Goal: Task Accomplishment & Management: Manage account settings

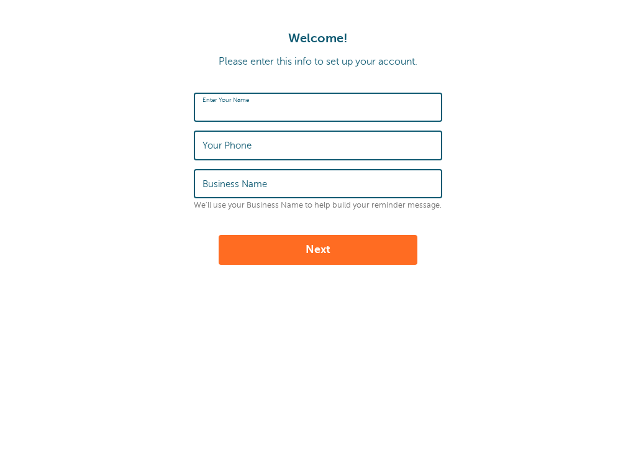
click at [304, 107] on input "Enter Your Name" at bounding box center [317, 107] width 231 height 27
click at [341, 114] on input "Enter Your Name" at bounding box center [317, 107] width 231 height 27
type input "[PERSON_NAME]"
click at [324, 150] on input "Your Phone" at bounding box center [317, 145] width 231 height 27
type input "4632241983"
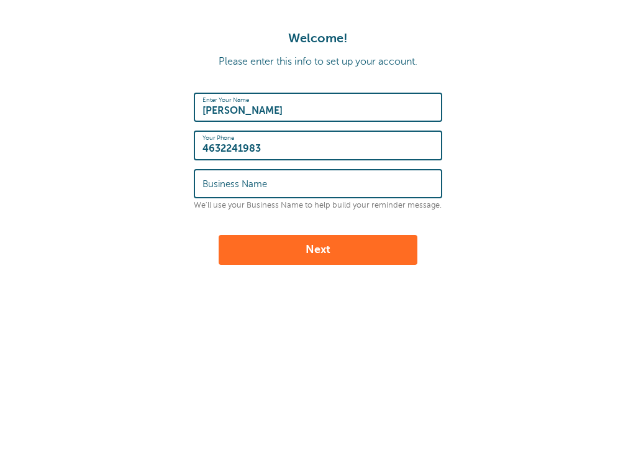
click at [304, 181] on input "Business Name" at bounding box center [317, 183] width 231 height 27
type input "InkFam"
click at [318, 258] on button "Next" at bounding box center [318, 250] width 199 height 30
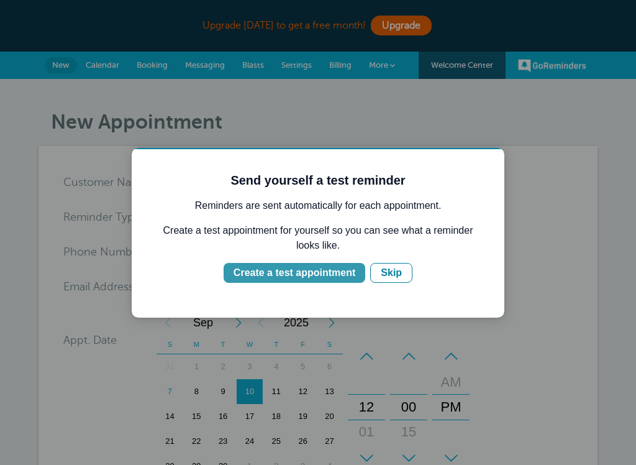
click at [331, 273] on div "Create a test appointment" at bounding box center [295, 272] width 122 height 15
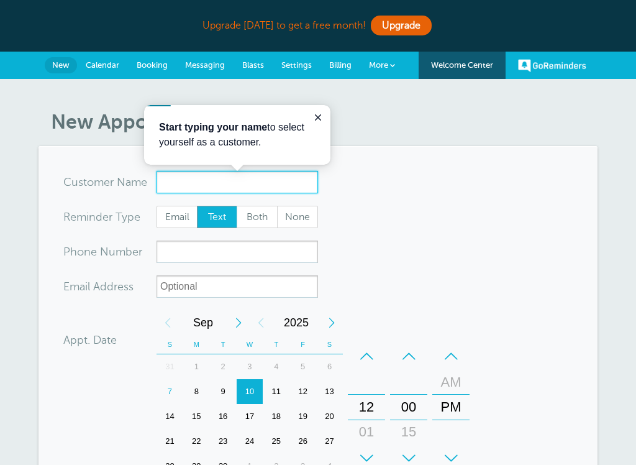
click at [193, 191] on input "x-no-autofill" at bounding box center [237, 182] width 161 height 22
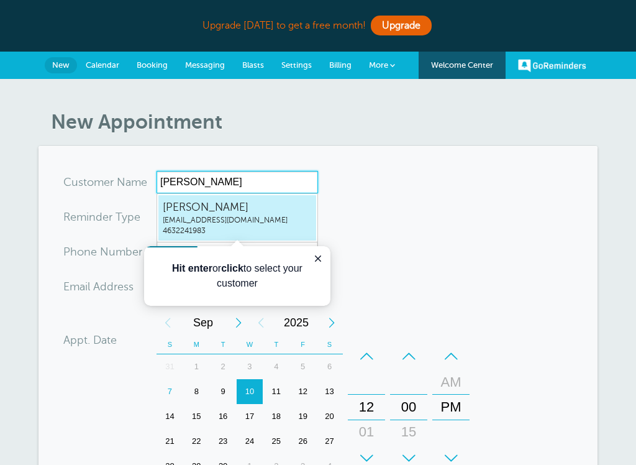
click at [192, 202] on span "[PERSON_NAME]" at bounding box center [237, 207] width 149 height 16
type input "morgansalleemorgansallee22@icloud.com4632241983"
type input "[PERSON_NAME]"
type input "4632241983"
type input "morgansallee22@icloud.com"
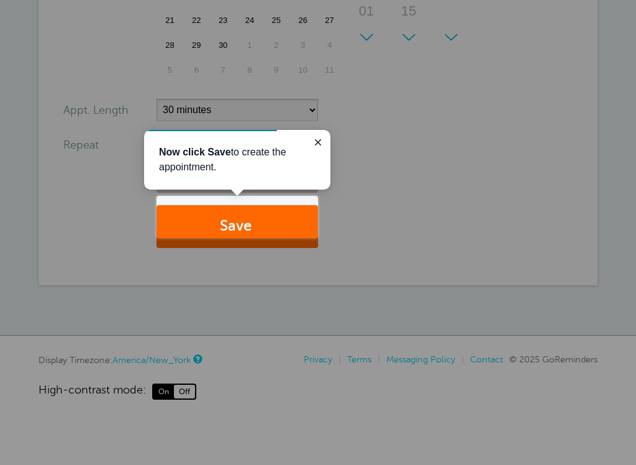
scroll to position [430, 0]
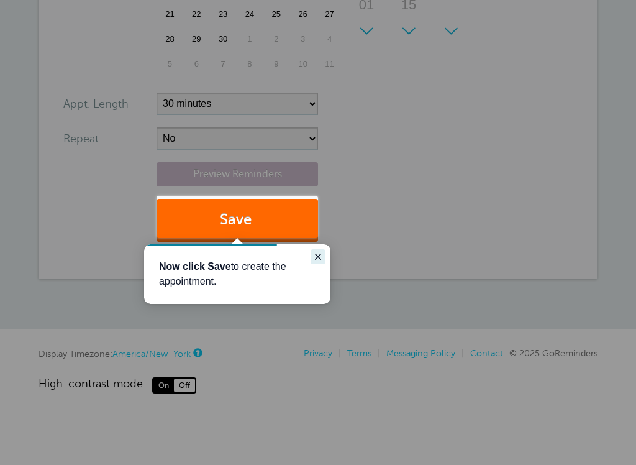
click at [319, 259] on icon "Close guide" at bounding box center [318, 257] width 10 height 10
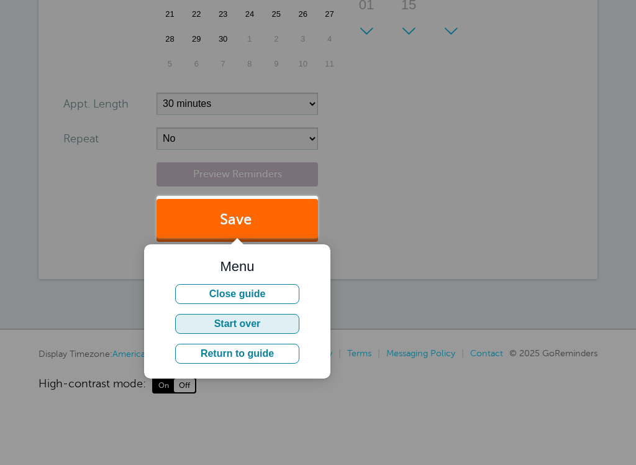
click at [266, 319] on button "Start over" at bounding box center [237, 324] width 124 height 20
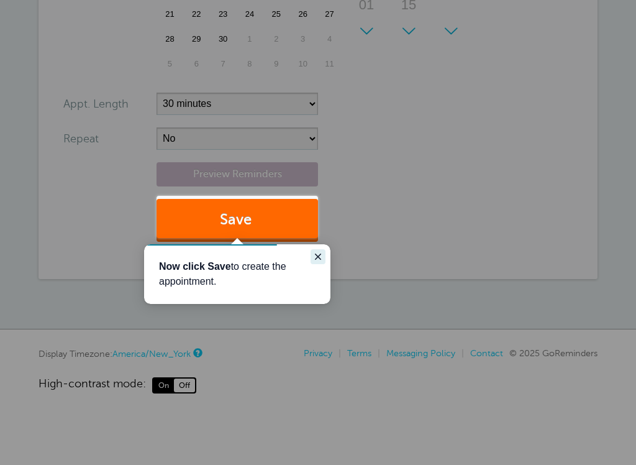
click at [322, 261] on icon "Close guide" at bounding box center [318, 257] width 10 height 10
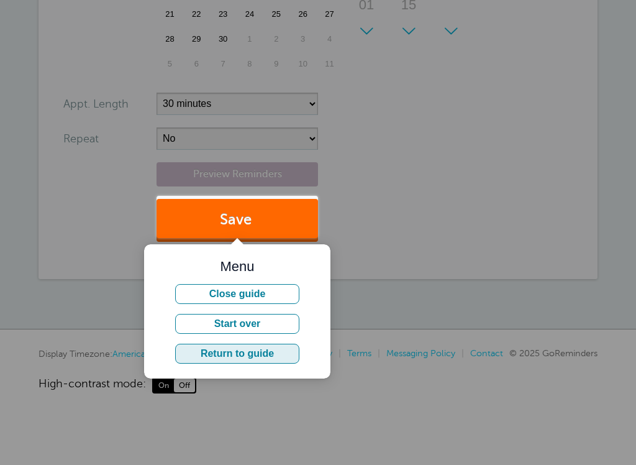
click at [277, 348] on button "Return to guide" at bounding box center [237, 353] width 124 height 20
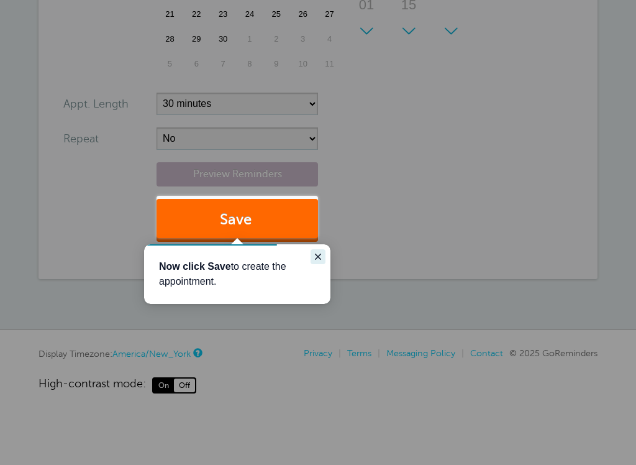
click at [315, 257] on icon "Close guide" at bounding box center [318, 257] width 10 height 10
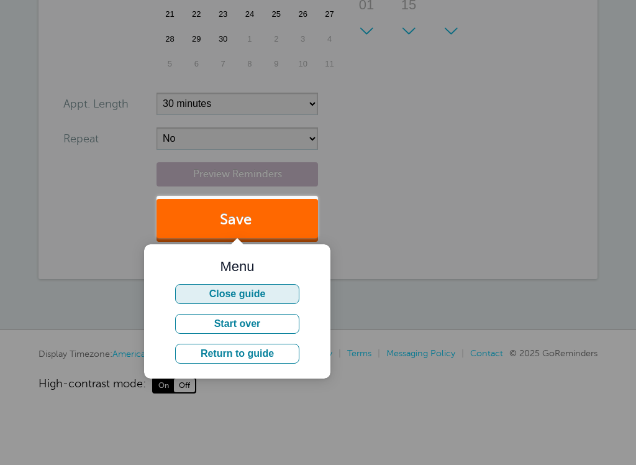
click at [265, 303] on button "Close guide" at bounding box center [237, 294] width 124 height 20
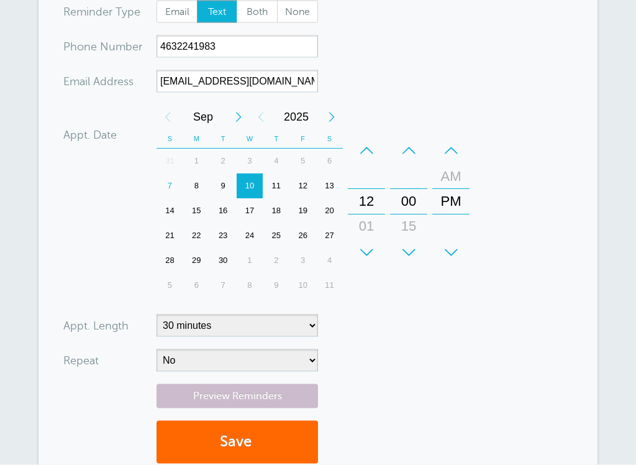
drag, startPoint x: 373, startPoint y: 68, endPoint x: 378, endPoint y: 334, distance: 265.2
click at [378, 298] on div "+ – Month January February March April May June July August September October N…" at bounding box center [316, 201] width 318 height 193
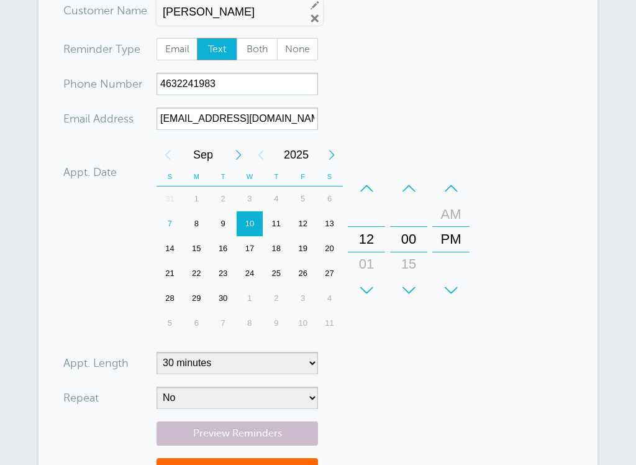
drag, startPoint x: 378, startPoint y: 334, endPoint x: 378, endPoint y: 422, distance: 88.2
click at [378, 420] on form "You are creating a new customer. To use an existing customer select one from th…" at bounding box center [317, 255] width 509 height 513
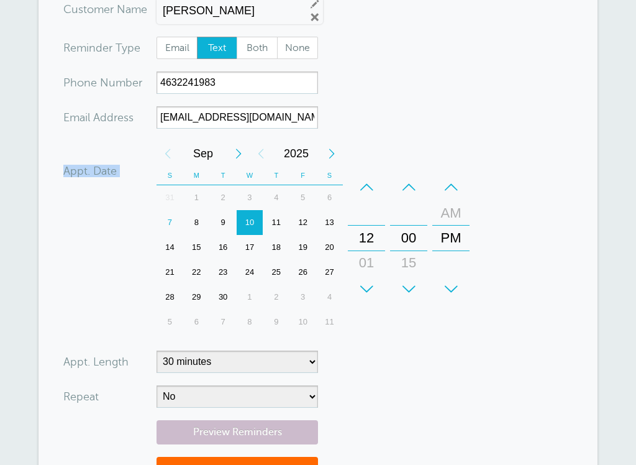
drag, startPoint x: 414, startPoint y: 76, endPoint x: 414, endPoint y: 200, distance: 123.6
click at [414, 199] on form "You are creating a new customer. To use an existing customer select one from th…" at bounding box center [317, 254] width 509 height 513
click at [256, 51] on span "Both" at bounding box center [257, 47] width 40 height 21
click at [237, 37] on input "Both" at bounding box center [236, 36] width 1 height 1
radio input "true"
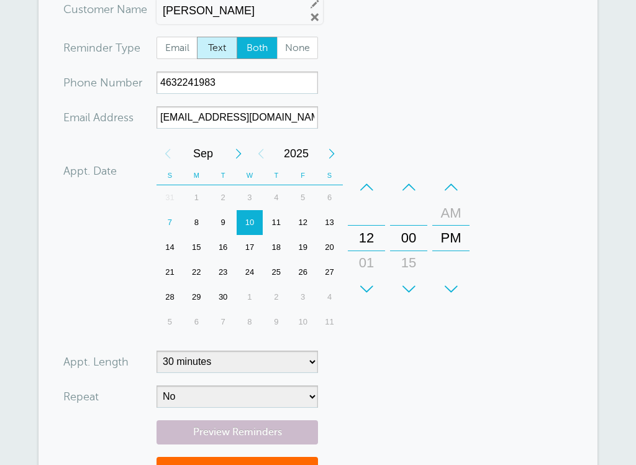
click at [218, 48] on span "Text" at bounding box center [217, 47] width 40 height 21
click at [197, 37] on input "Text" at bounding box center [196, 36] width 1 height 1
radio input "true"
click at [279, 228] on div "11" at bounding box center [276, 222] width 27 height 25
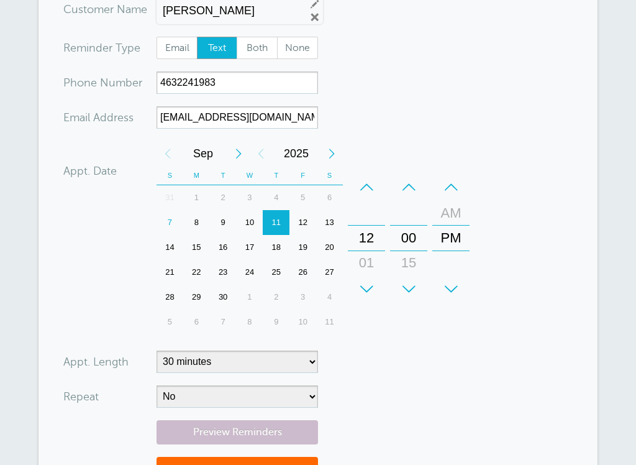
click at [370, 285] on div "+" at bounding box center [366, 288] width 37 height 25
click at [370, 283] on div "+" at bounding box center [366, 288] width 37 height 25
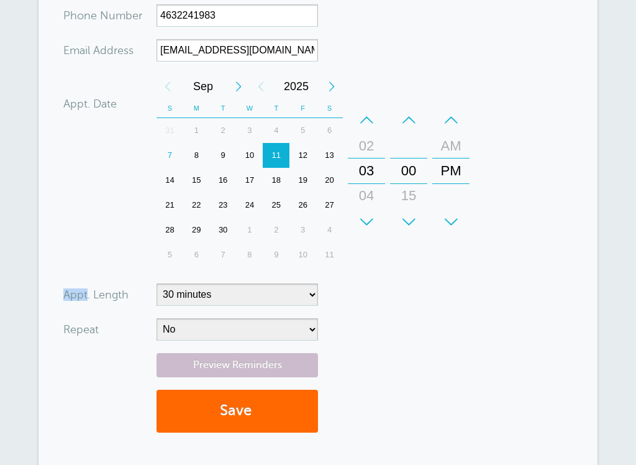
scroll to position [242, 0]
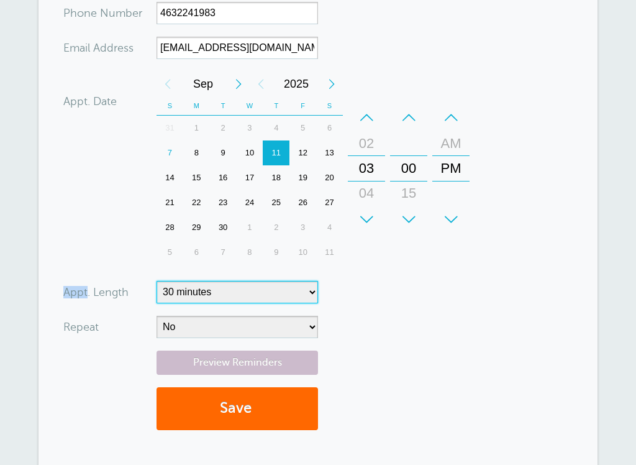
select select "300"
click at [294, 423] on form "You are creating a new customer. To use an existing customer select one from th…" at bounding box center [317, 185] width 509 height 513
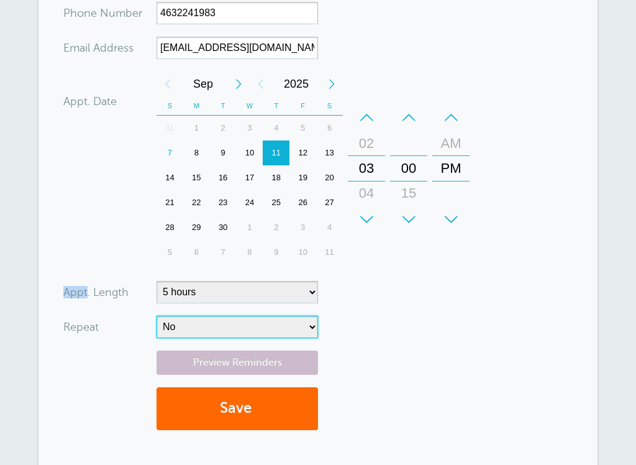
click at [206, 329] on select "No Daily Weekly Every 2 weeks Every 3 weeks Every 4 weeks Monthly Every 5 weeks…" at bounding box center [237, 326] width 161 height 22
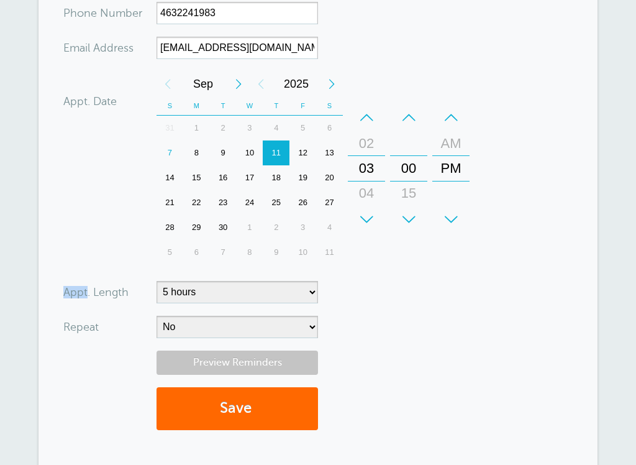
click at [216, 360] on link "Preview Reminders" at bounding box center [237, 362] width 161 height 24
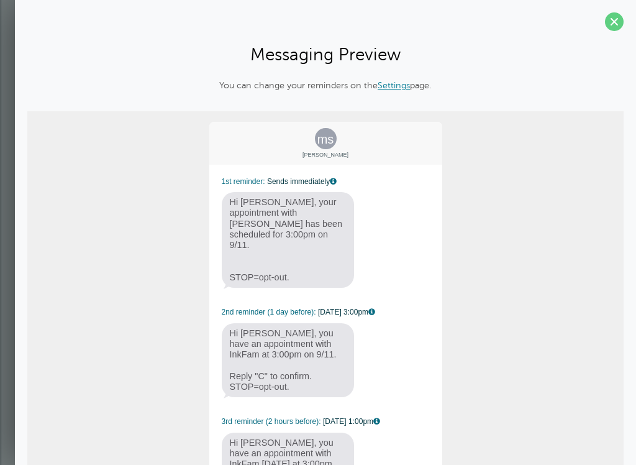
scroll to position [0, 0]
click at [612, 20] on span at bounding box center [614, 21] width 19 height 19
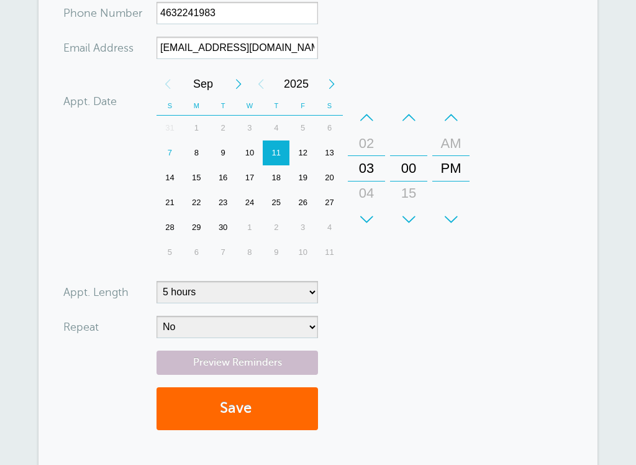
click at [250, 383] on div "Preview Reminders Save" at bounding box center [317, 396] width 509 height 92
click at [247, 414] on button "Save" at bounding box center [237, 408] width 161 height 43
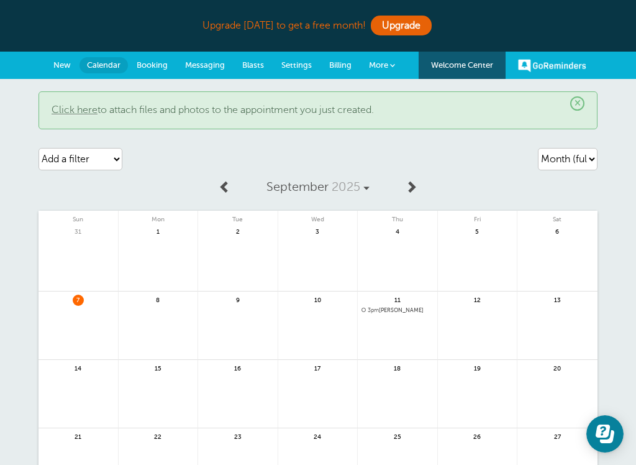
click at [384, 349] on link at bounding box center [397, 342] width 79 height 54
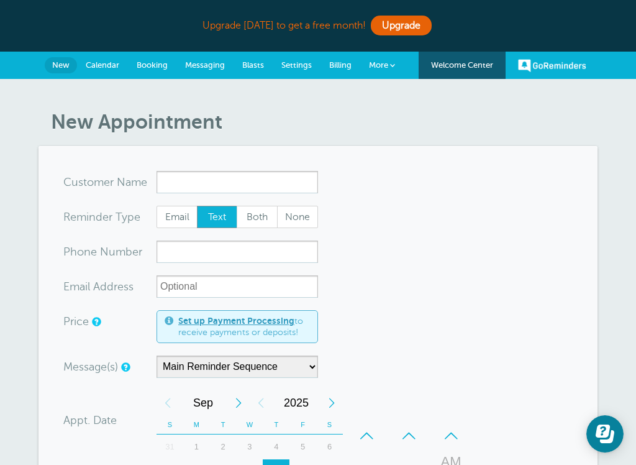
click at [60, 66] on span "New" at bounding box center [60, 64] width 17 height 9
click at [107, 63] on span "Calendar" at bounding box center [103, 64] width 34 height 9
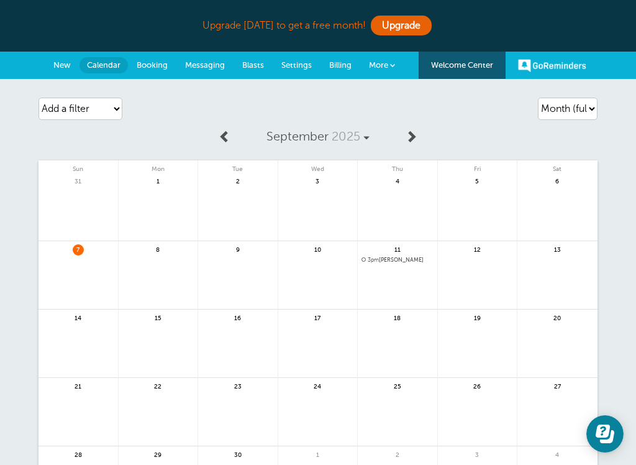
click at [143, 63] on span "Booking" at bounding box center [152, 64] width 31 height 9
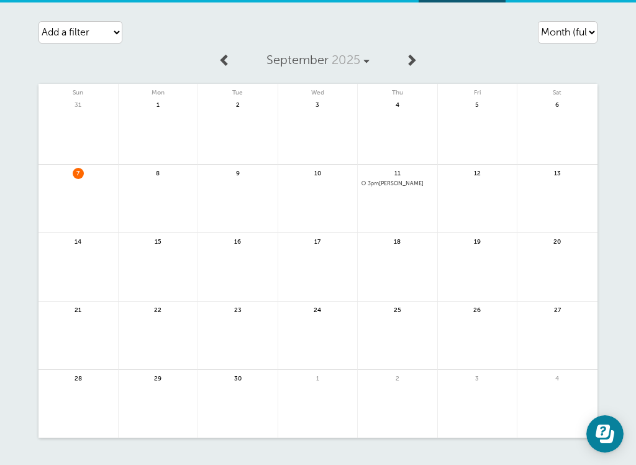
scroll to position [88, 0]
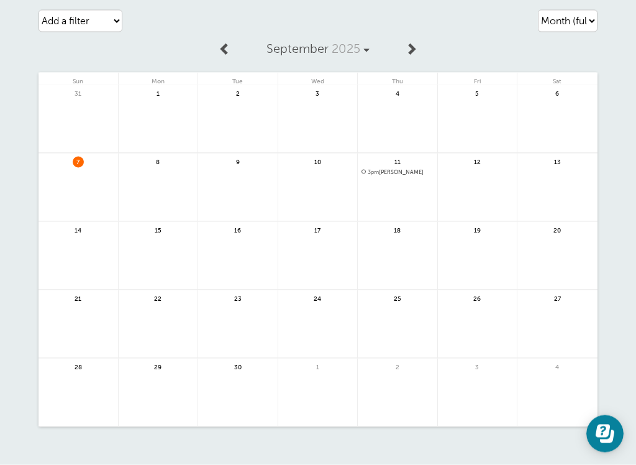
click at [393, 174] on span "3pm [PERSON_NAME]" at bounding box center [397, 172] width 72 height 7
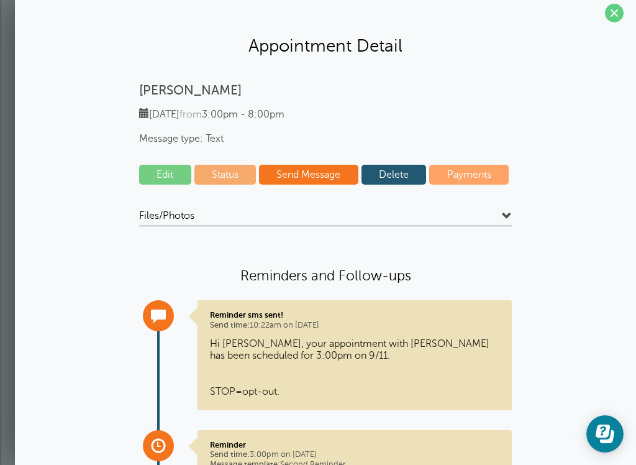
scroll to position [9, 0]
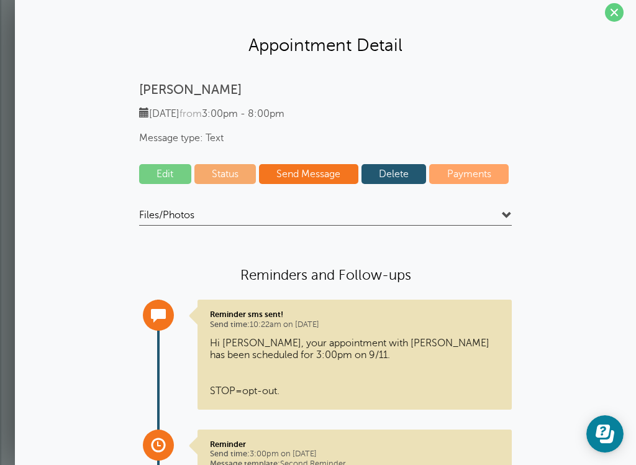
click at [177, 175] on link "Edit" at bounding box center [165, 174] width 52 height 20
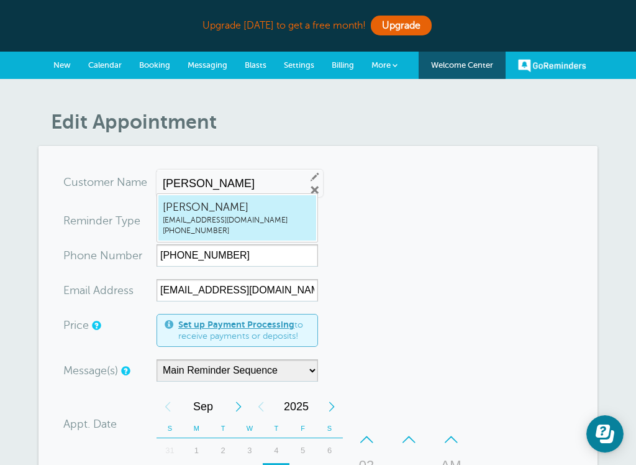
type input "22"
click at [383, 65] on span "More" at bounding box center [380, 64] width 19 height 9
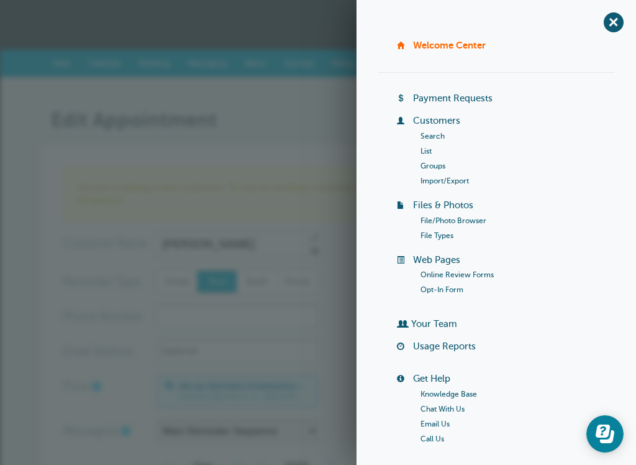
click at [465, 96] on link "Payment Requests" at bounding box center [452, 98] width 79 height 10
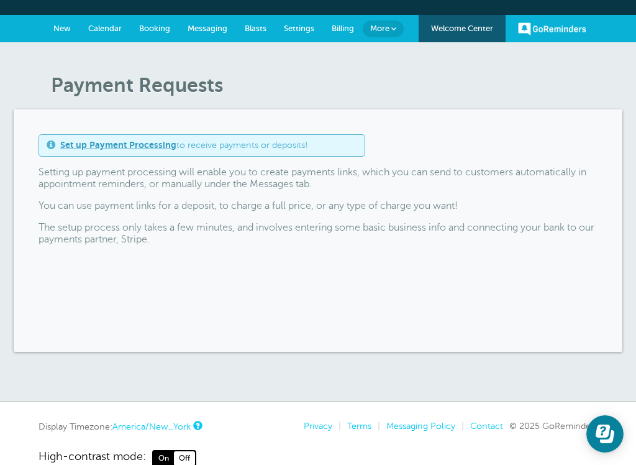
scroll to position [38, 0]
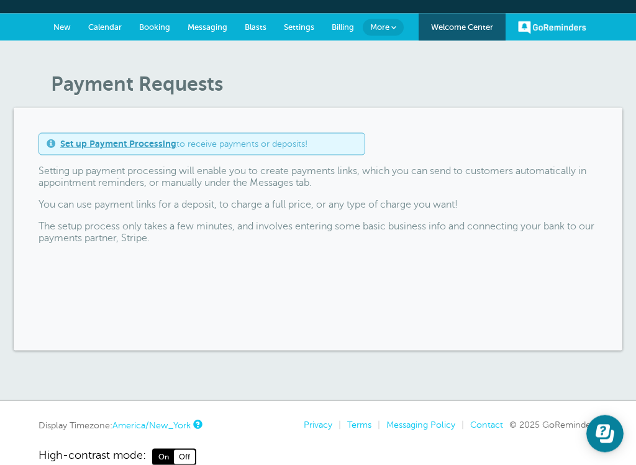
click at [391, 34] on link "More" at bounding box center [383, 27] width 41 height 17
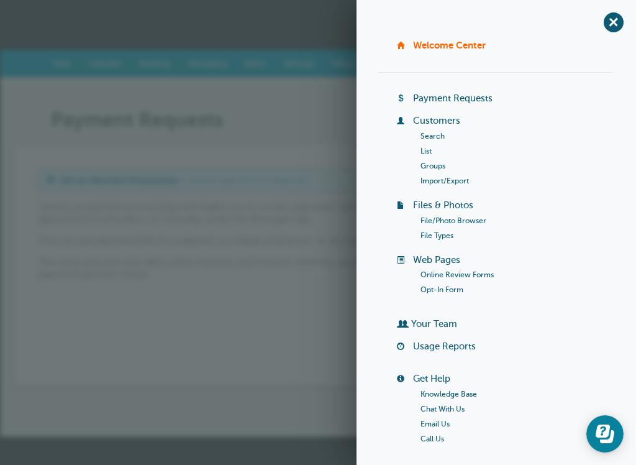
click at [612, 24] on span "+" at bounding box center [613, 22] width 28 height 28
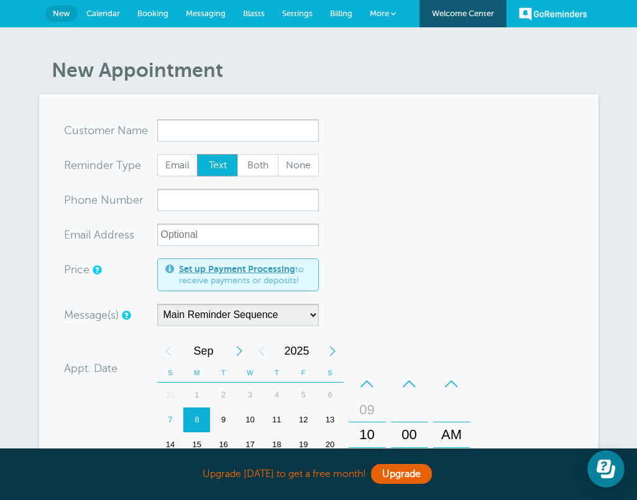
click at [214, 127] on input "x-no-autofill" at bounding box center [237, 130] width 161 height 22
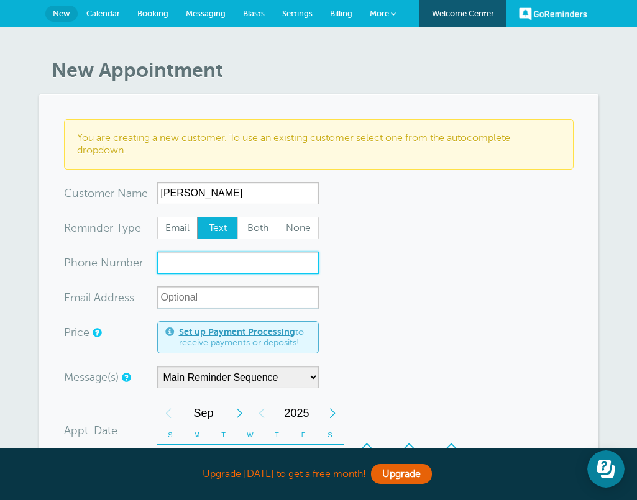
click at [191, 259] on input "xxx-no-autofill" at bounding box center [237, 263] width 161 height 22
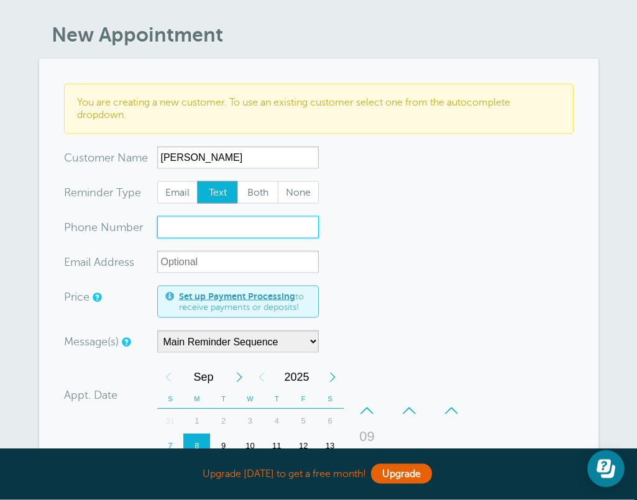
scroll to position [29, 0]
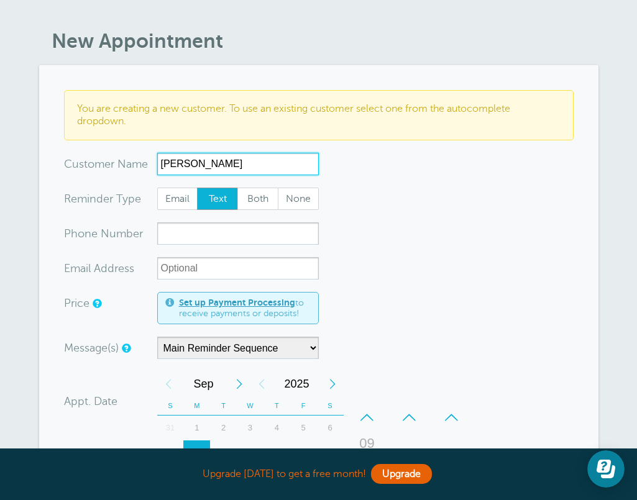
click at [302, 164] on input "Eric Appleget" at bounding box center [237, 164] width 161 height 22
type input "E"
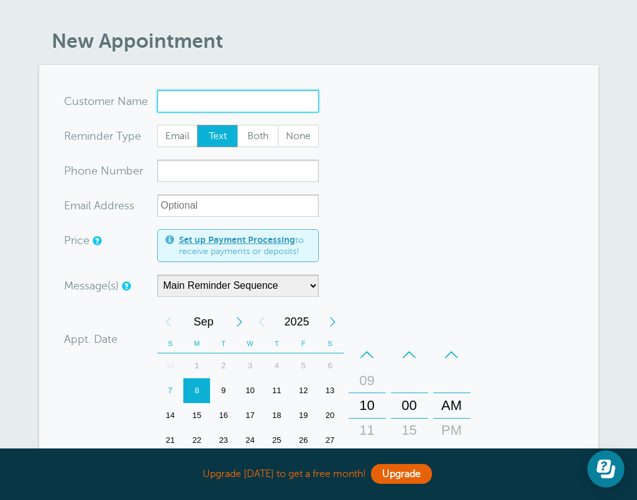
scroll to position [0, 0]
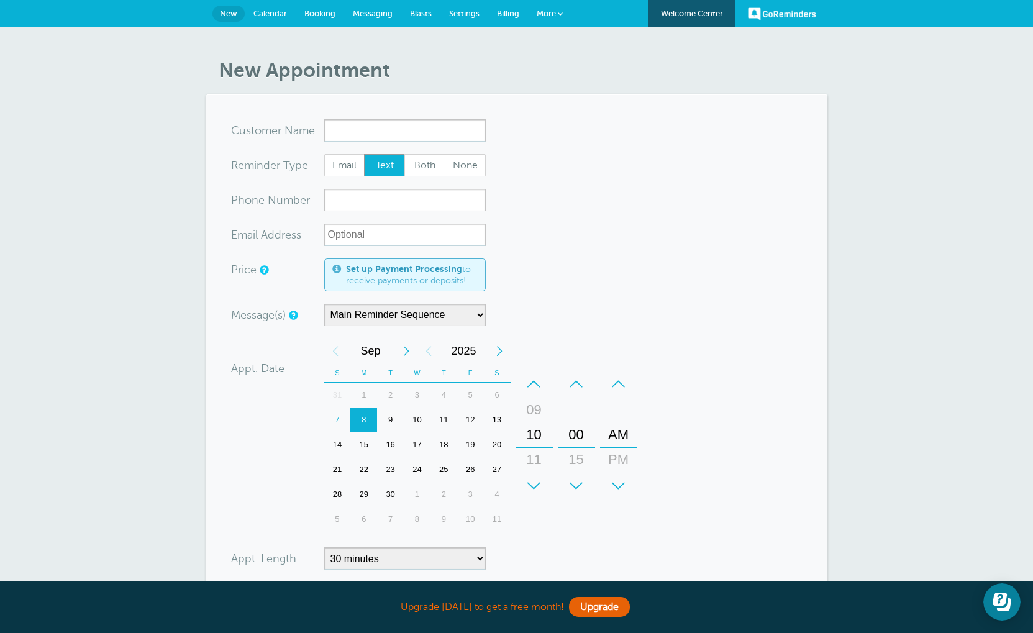
click at [704, 21] on link "Welcome Center" at bounding box center [691, 13] width 87 height 27
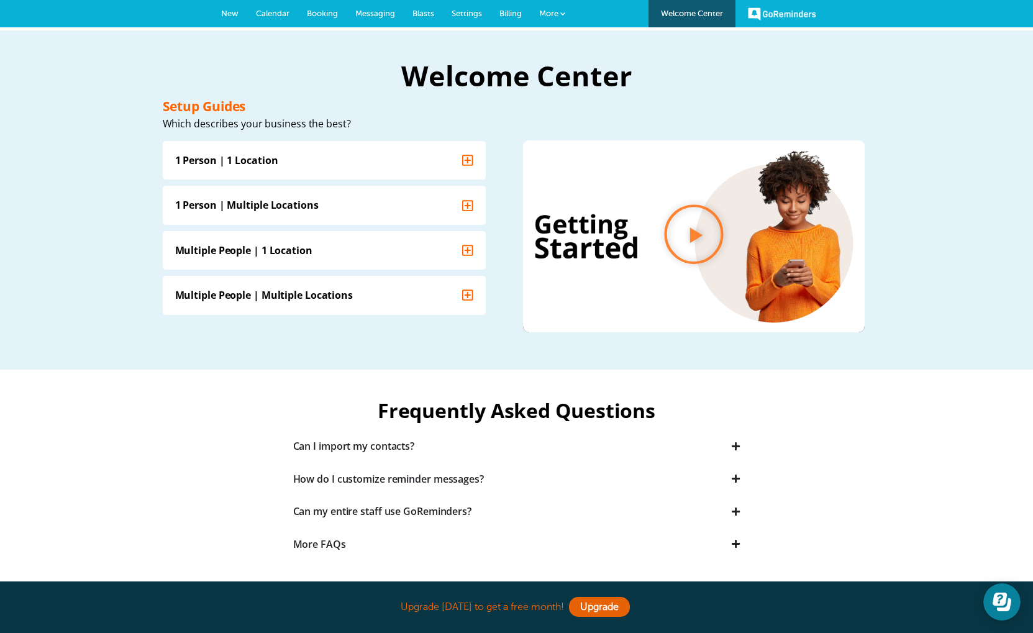
click at [579, 17] on div "GoReminders [GEOGRAPHIC_DATA] New Calendar Booking Messaging Blasts Settings Bi…" at bounding box center [516, 13] width 1033 height 27
click at [565, 16] on span at bounding box center [562, 13] width 5 height 5
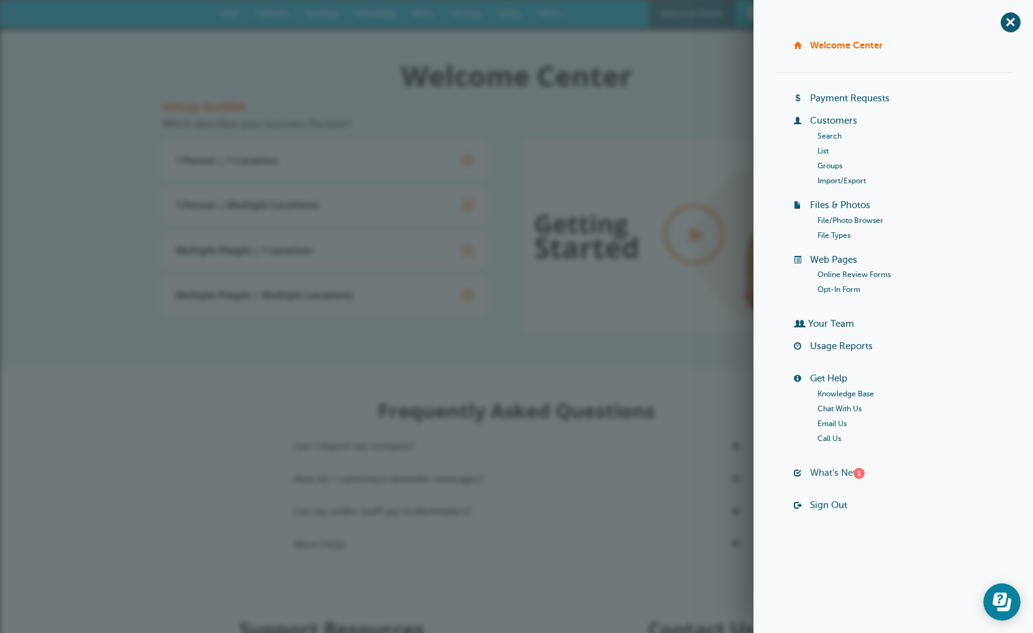
click at [827, 476] on link "What's New? 1" at bounding box center [837, 473] width 55 height 10
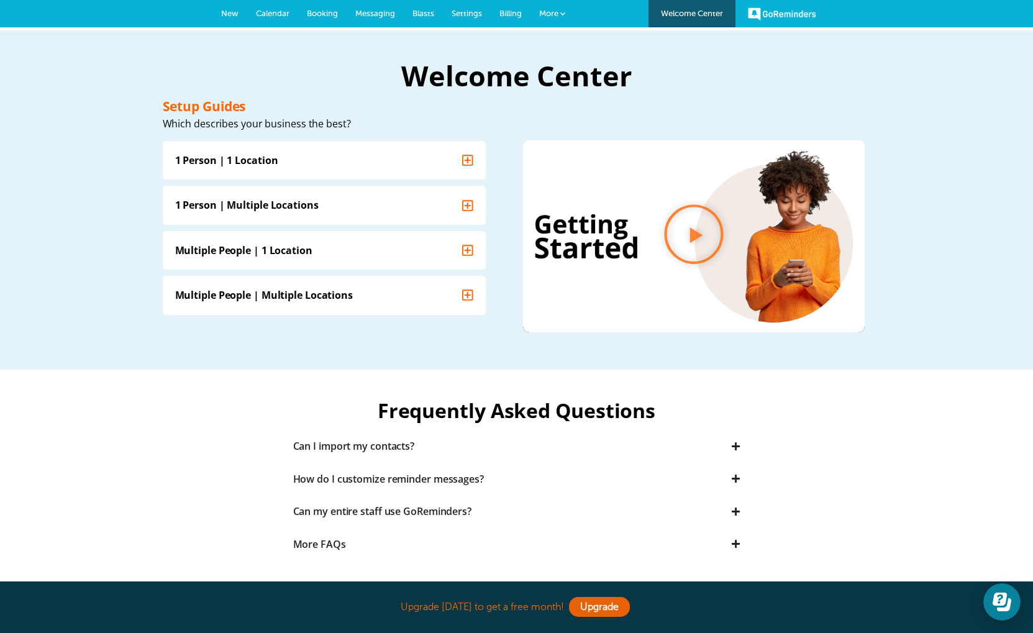
click at [548, 13] on span "More" at bounding box center [548, 13] width 19 height 9
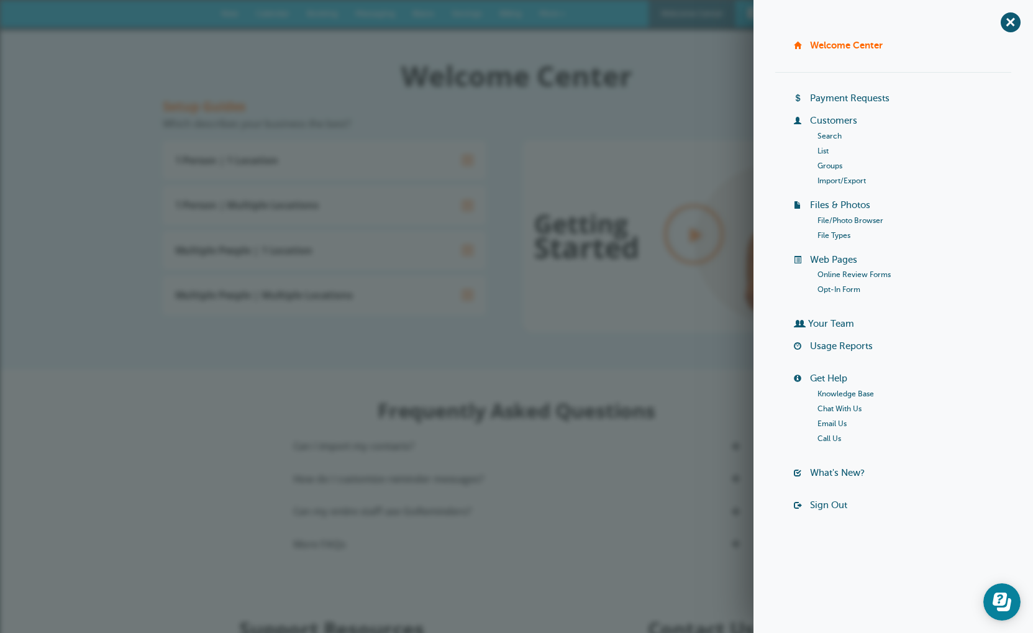
click at [840, 509] on link "Sign Out" at bounding box center [828, 505] width 37 height 10
